Goal: Task Accomplishment & Management: Manage account settings

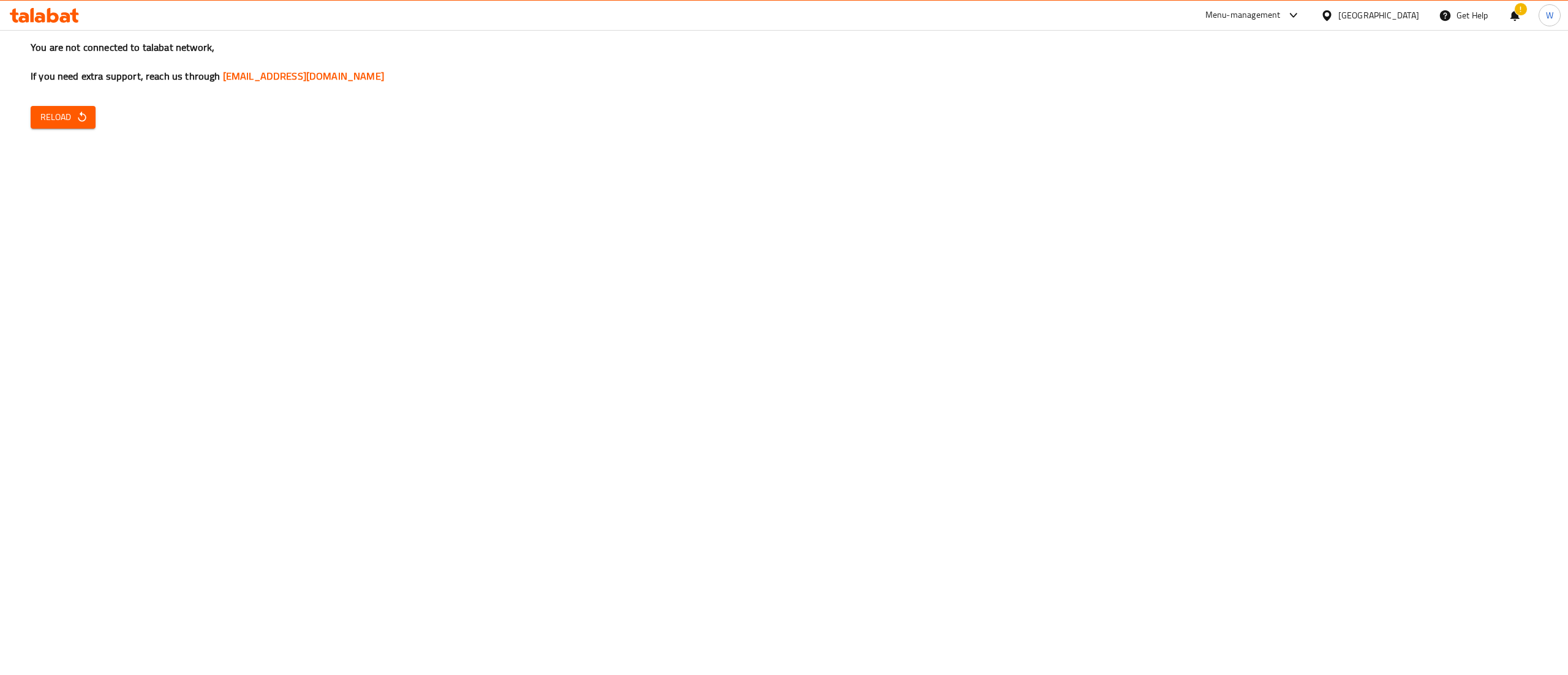
click at [51, 19] on icon at bounding box center [44, 15] width 69 height 15
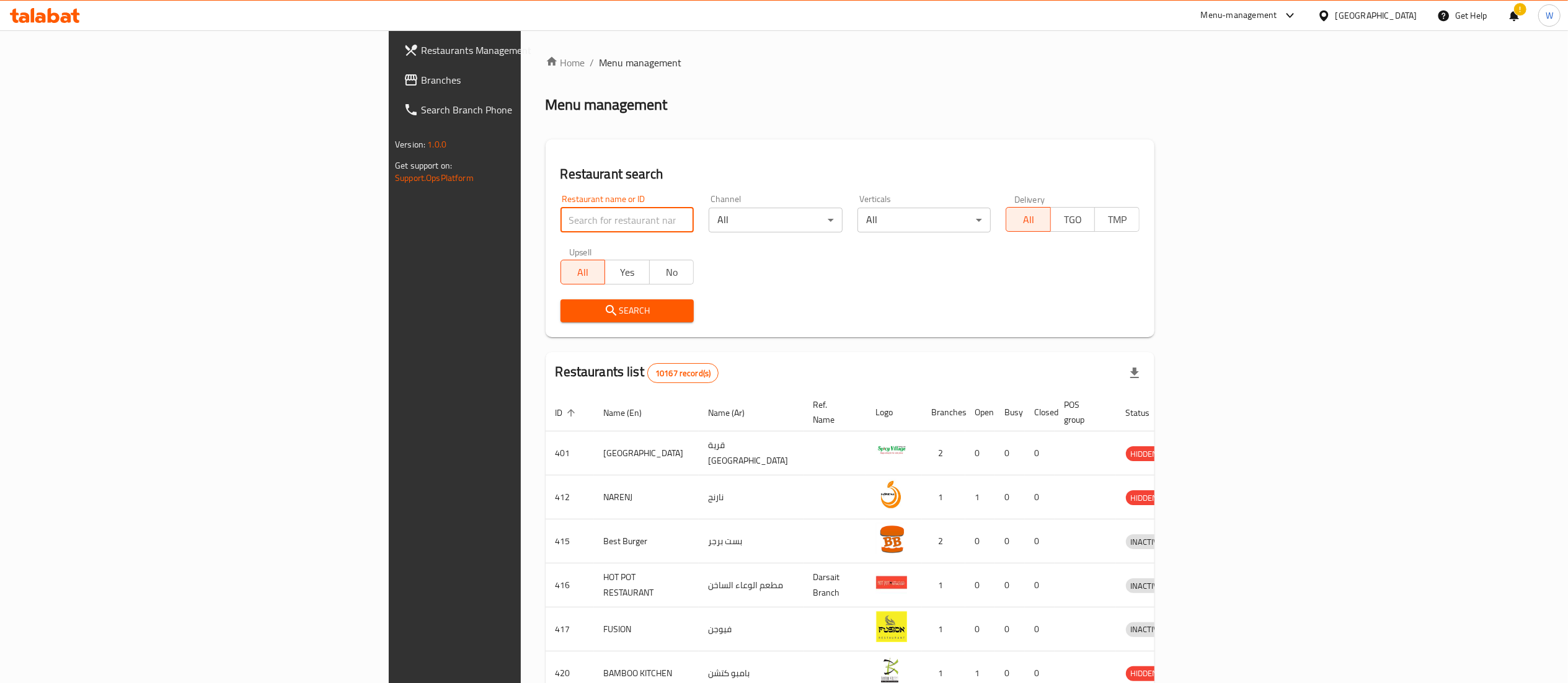
click at [561, 223] on input "search" at bounding box center [628, 220] width 134 height 25
click at [571, 315] on span "Search" at bounding box center [628, 311] width 114 height 16
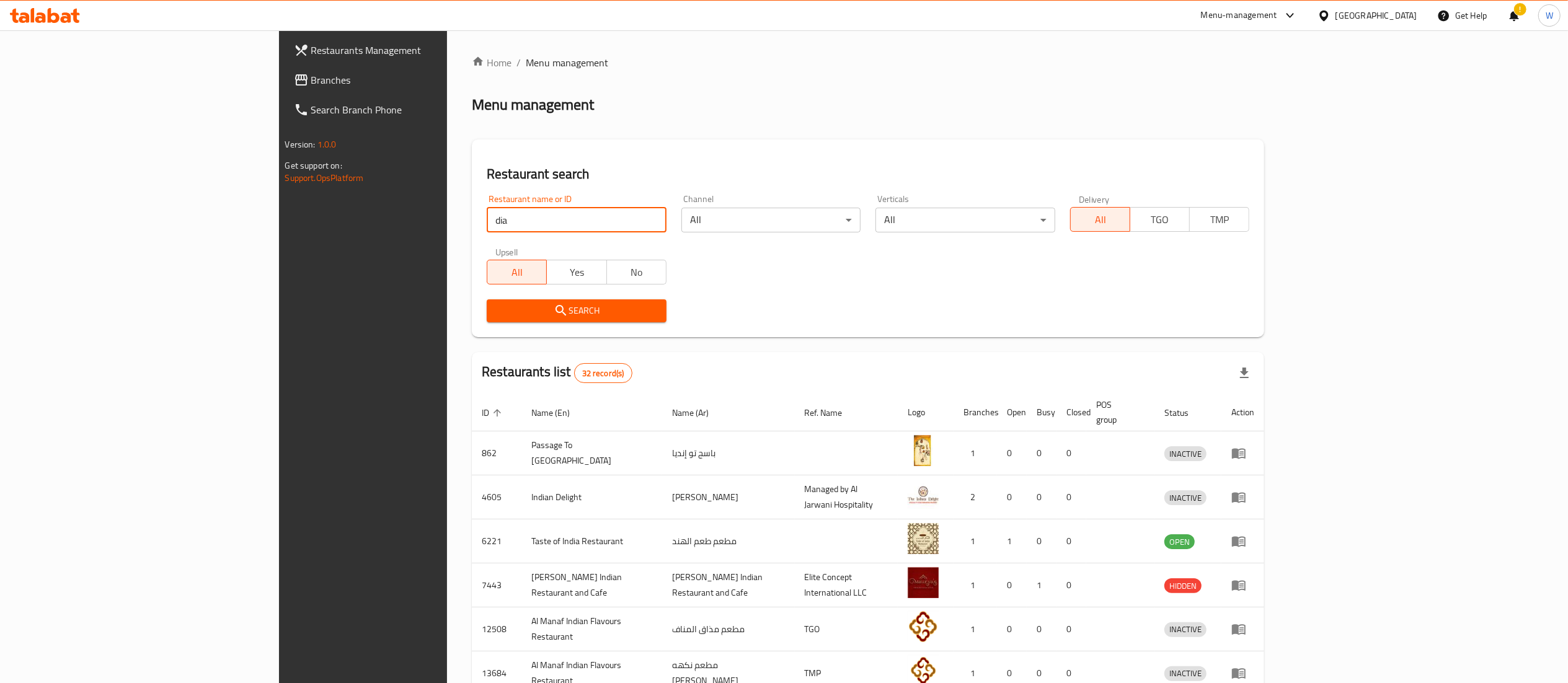
click at [487, 212] on input "dia" at bounding box center [576, 220] width 180 height 25
type input "d"
click at [487, 319] on button "Search" at bounding box center [576, 311] width 180 height 23
click at [532, 216] on input "dia" at bounding box center [576, 220] width 180 height 25
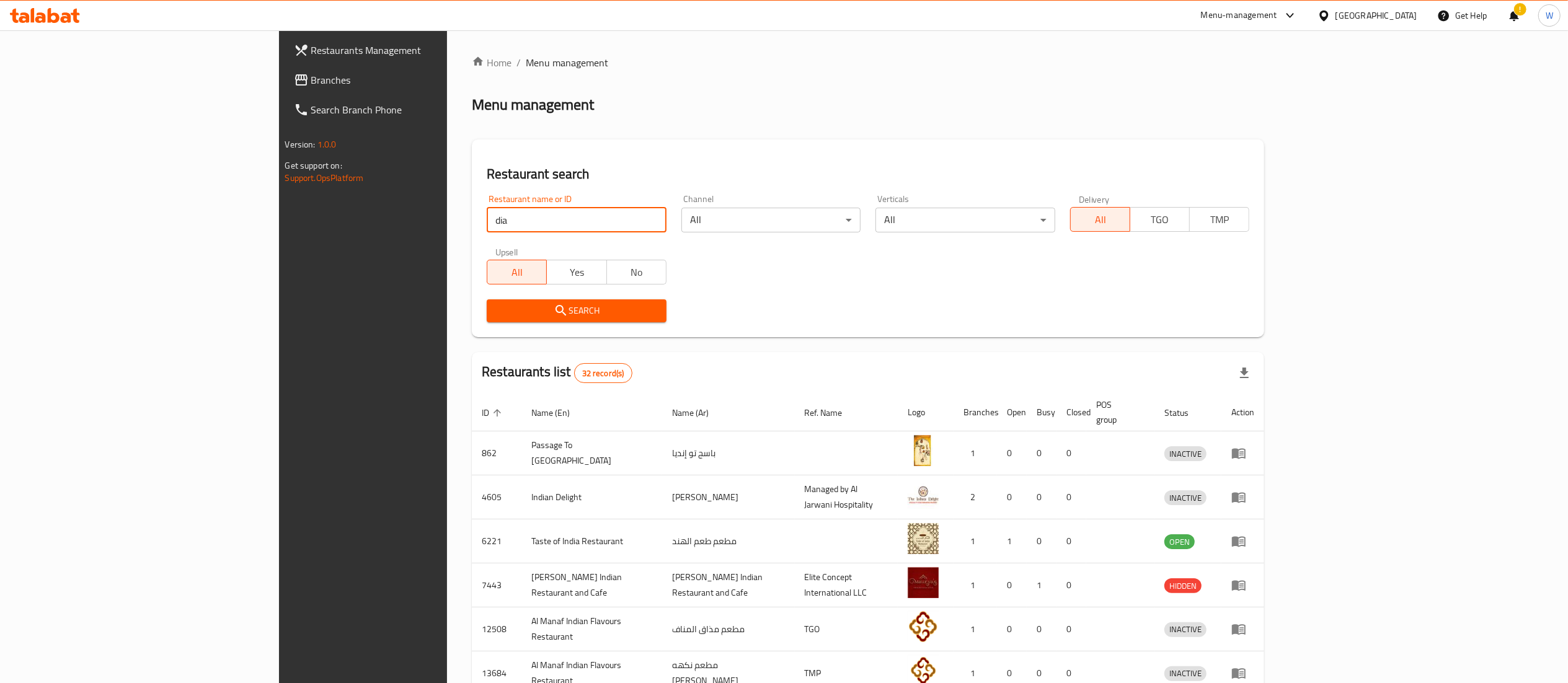
click at [532, 216] on input "dia" at bounding box center [576, 220] width 180 height 25
type input "avanti"
click at [517, 310] on span "Search" at bounding box center [576, 311] width 160 height 16
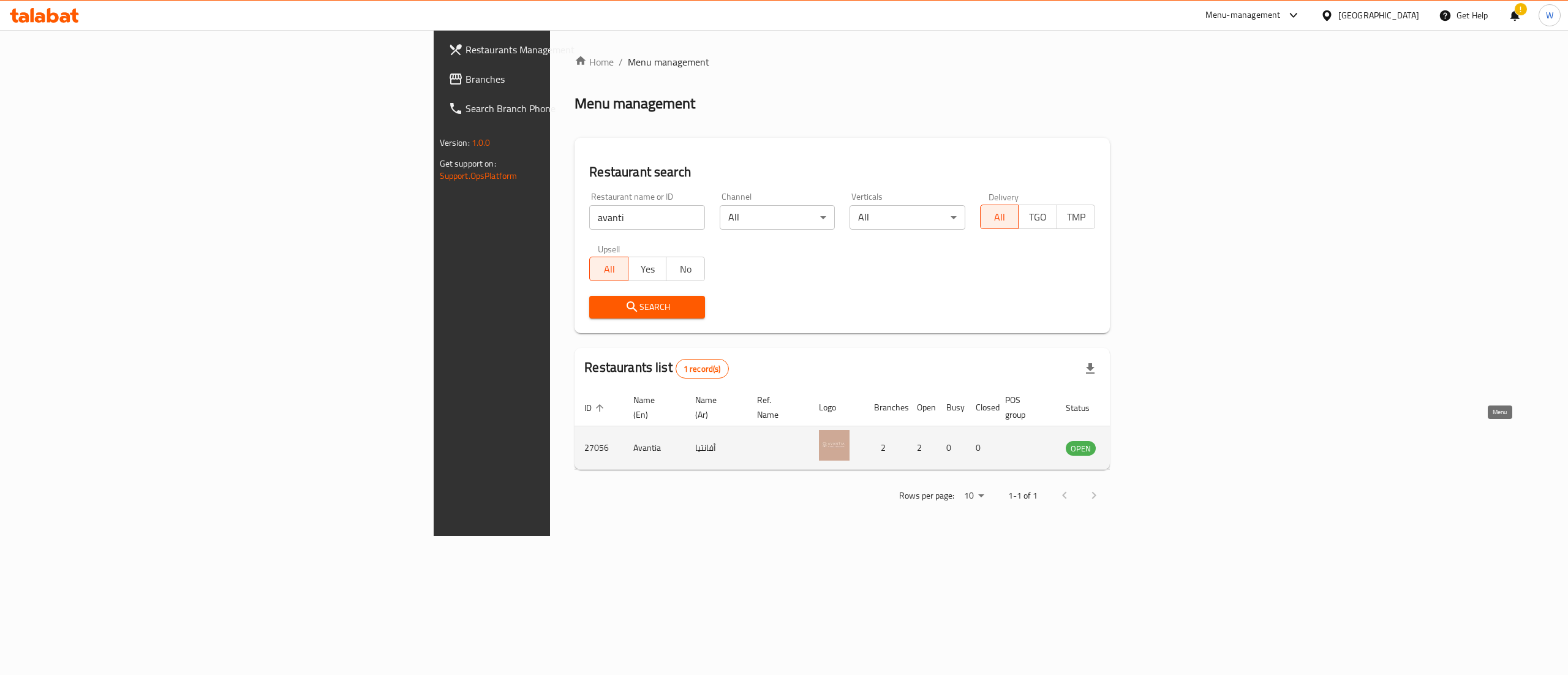
click at [1142, 446] on icon "enhanced table" at bounding box center [1140, 449] width 4 height 5
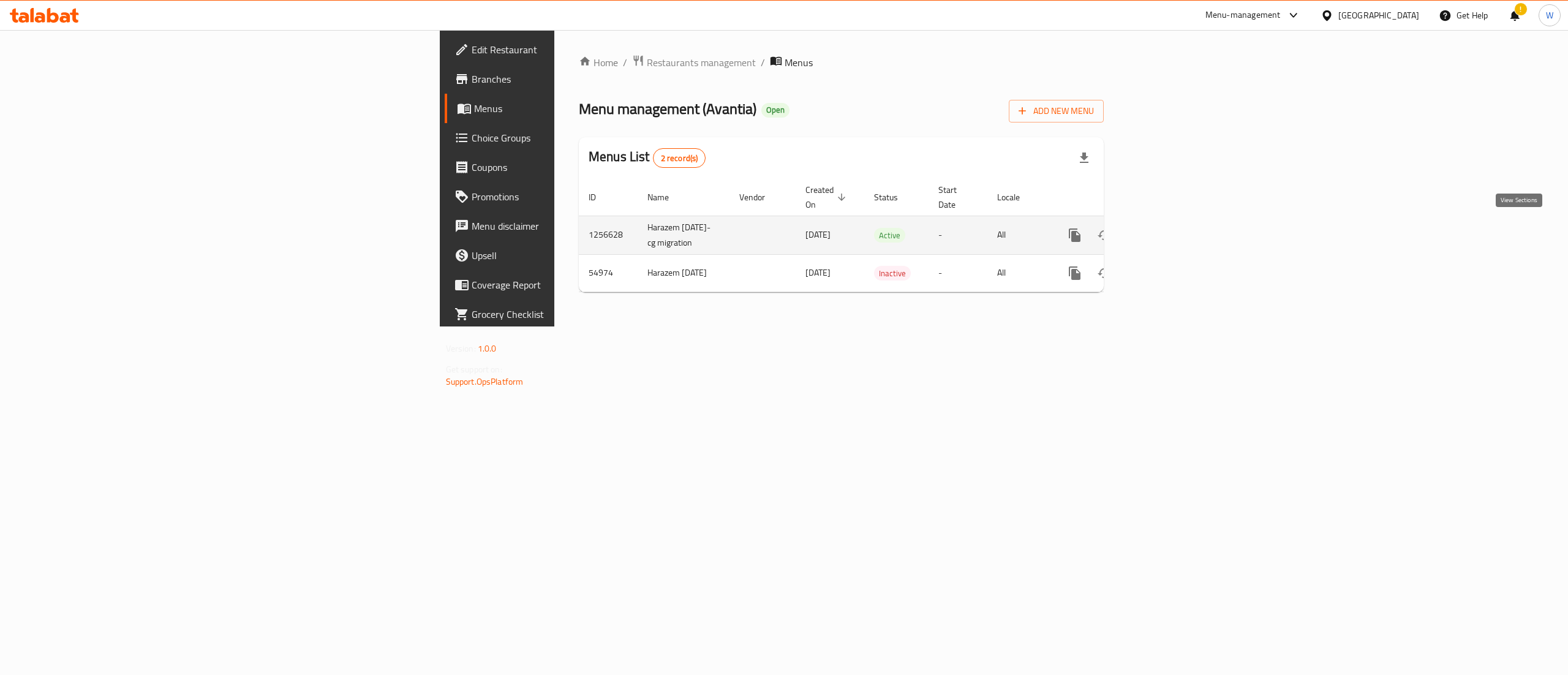
click at [1170, 228] on icon "enhanced table" at bounding box center [1162, 235] width 15 height 15
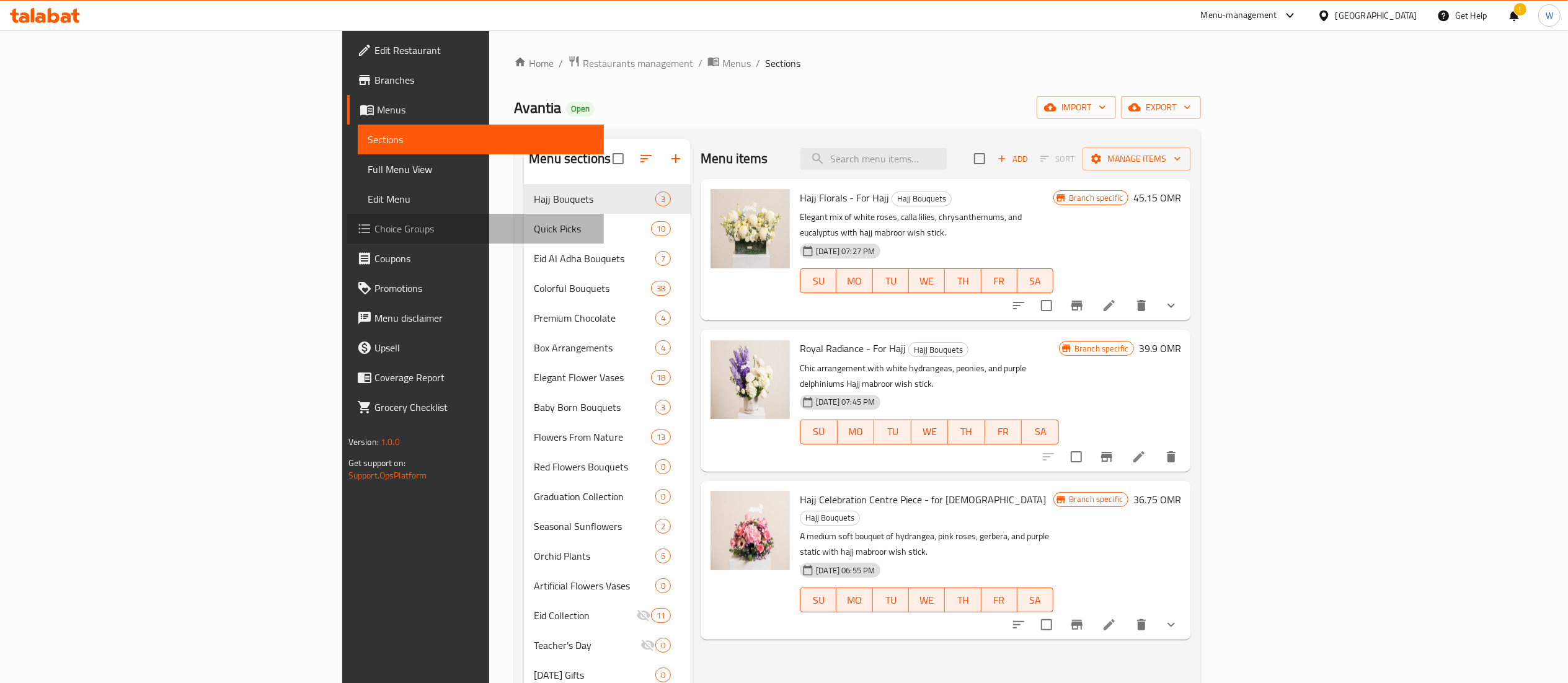
click at [374, 227] on span "Choice Groups" at bounding box center [484, 229] width 220 height 15
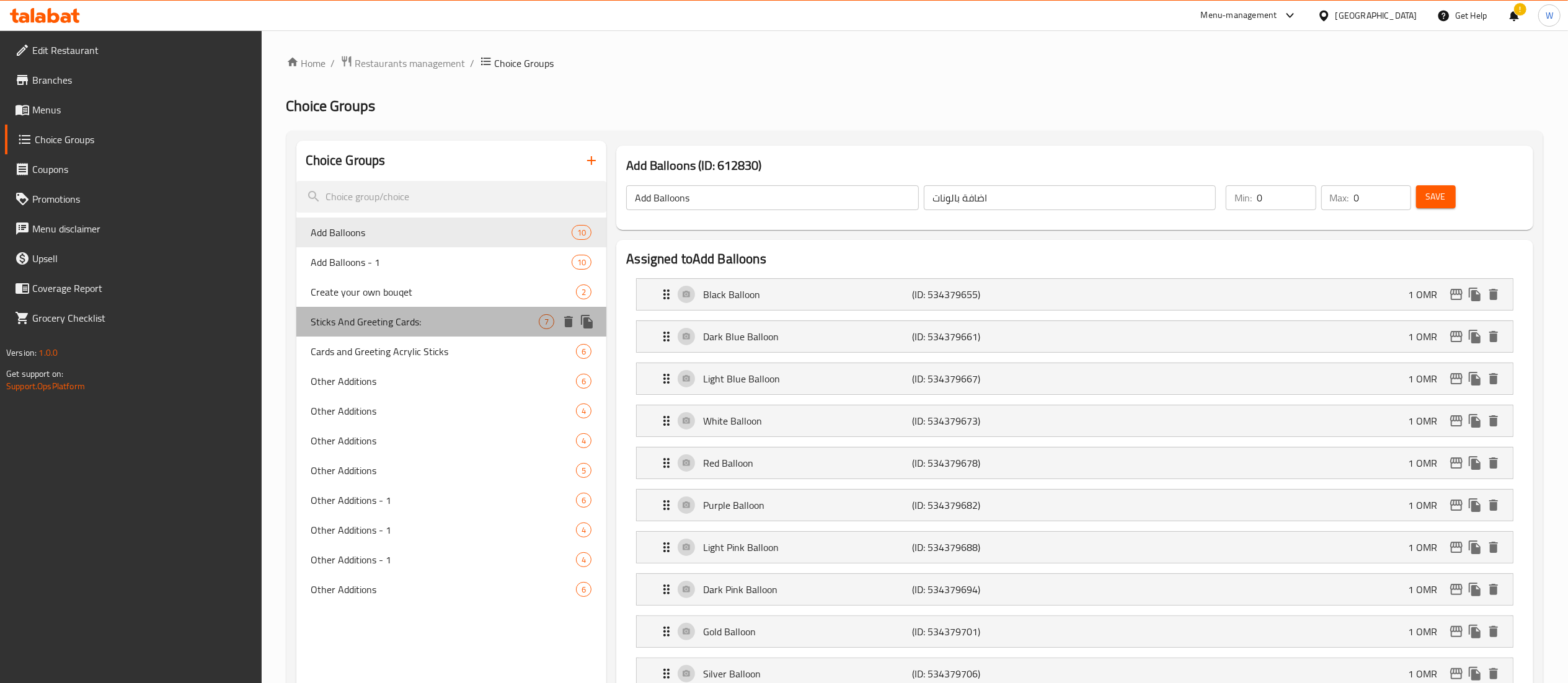
click at [460, 316] on span "Sticks And Greeting Cards:" at bounding box center [425, 322] width 228 height 15
type input "Sticks And Greeting Cards:"
type input "التغريسات وبطاقات التهنئة:"
type input "7"
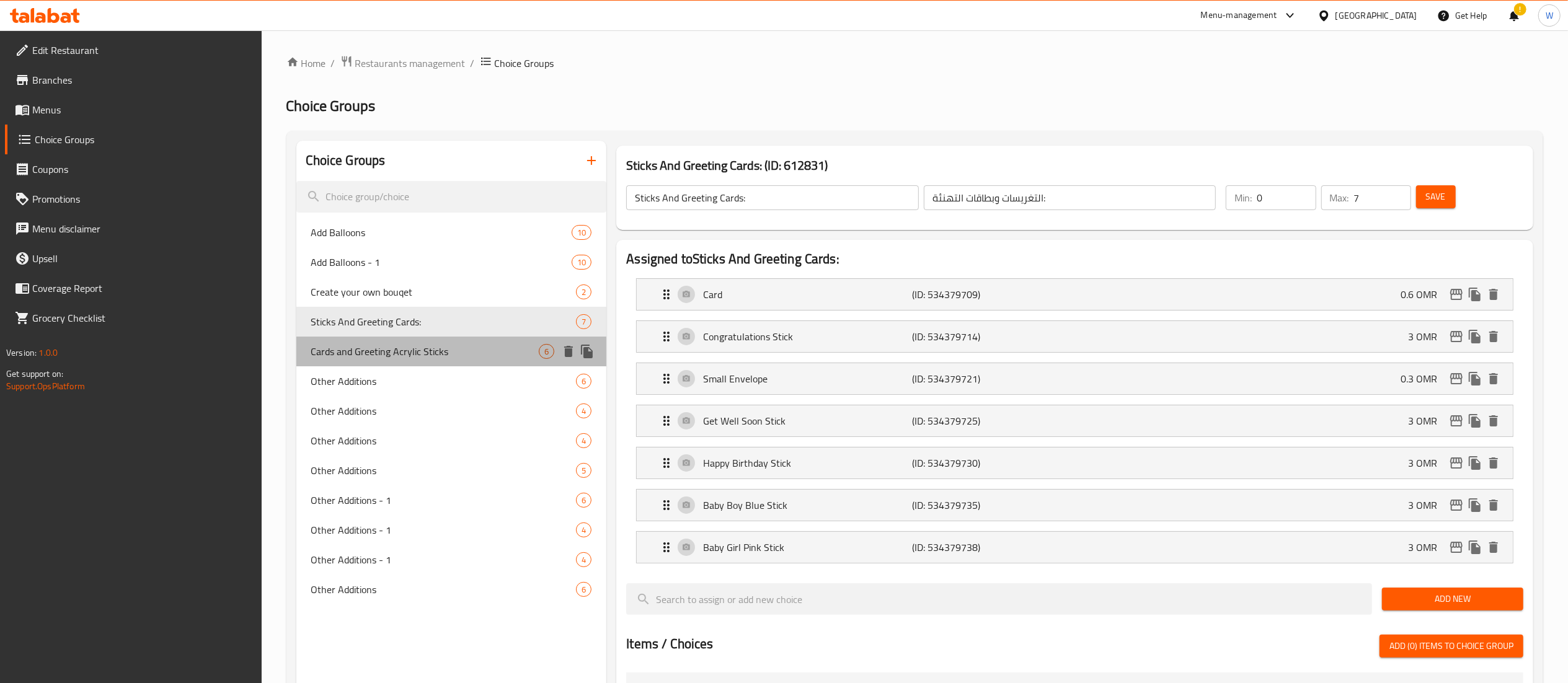
click at [400, 344] on span "Cards and Greeting Acrylic Sticks" at bounding box center [425, 352] width 228 height 15
type input "Cards and Greeting Acrylic Sticks"
type input "البطاقات وتغريسات الأكريلك للتهنئة"
type input "6"
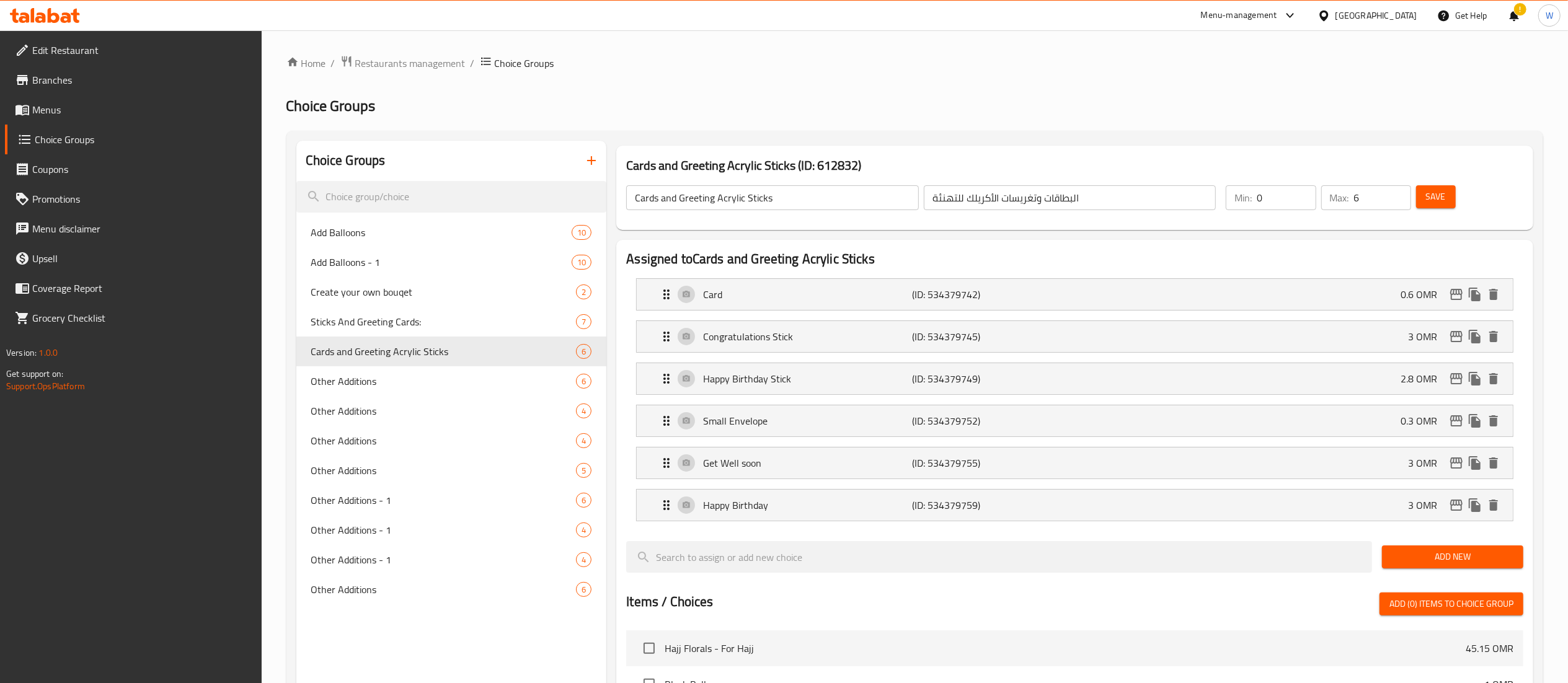
click at [598, 157] on icon "button" at bounding box center [591, 161] width 15 height 15
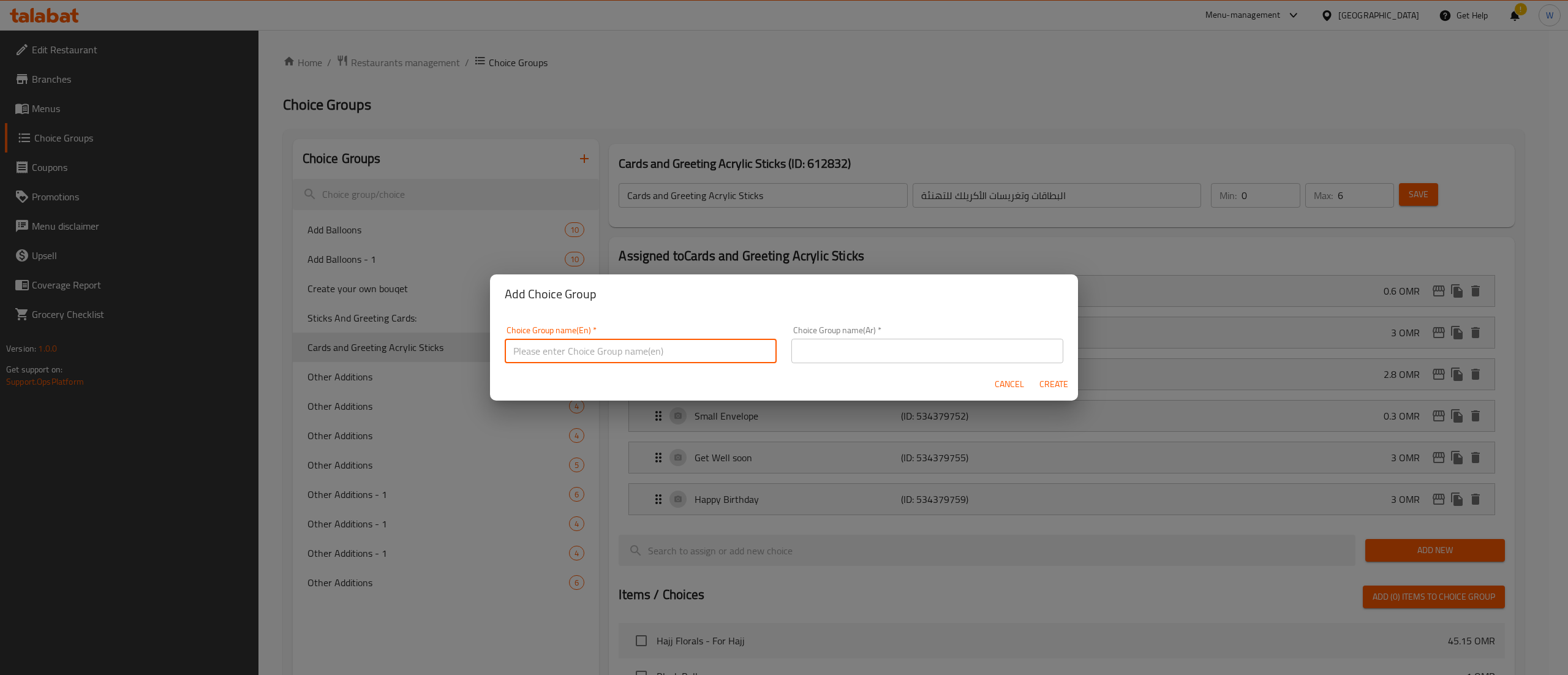
click at [614, 360] on input "text" at bounding box center [641, 351] width 272 height 24
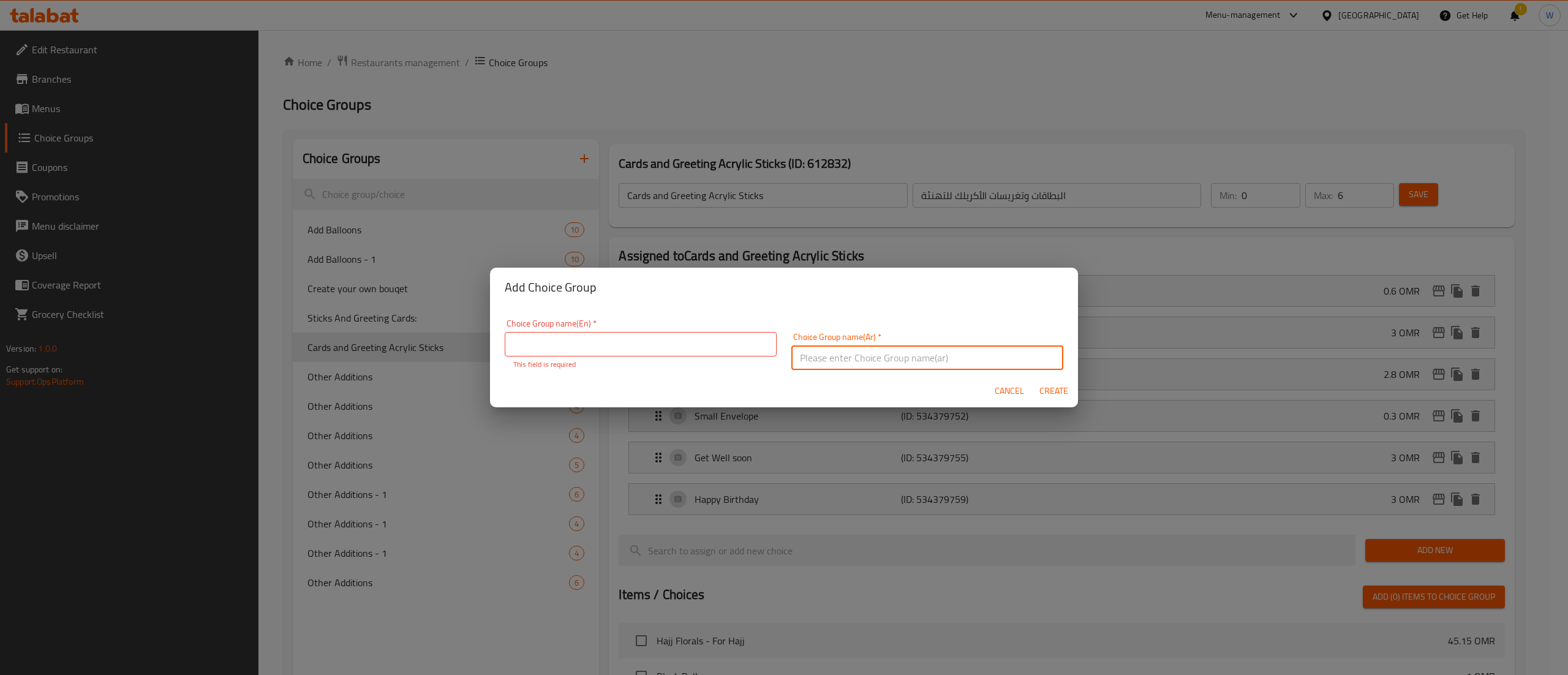
click at [944, 362] on input "text" at bounding box center [927, 358] width 272 height 24
click at [877, 264] on div "Add Choice Group Choice Group name(En)   * Choice Group name(En) * This field i…" at bounding box center [784, 337] width 1568 height 675
click at [1008, 390] on span "Cancel" at bounding box center [1009, 391] width 30 height 15
